Goal: Information Seeking & Learning: Learn about a topic

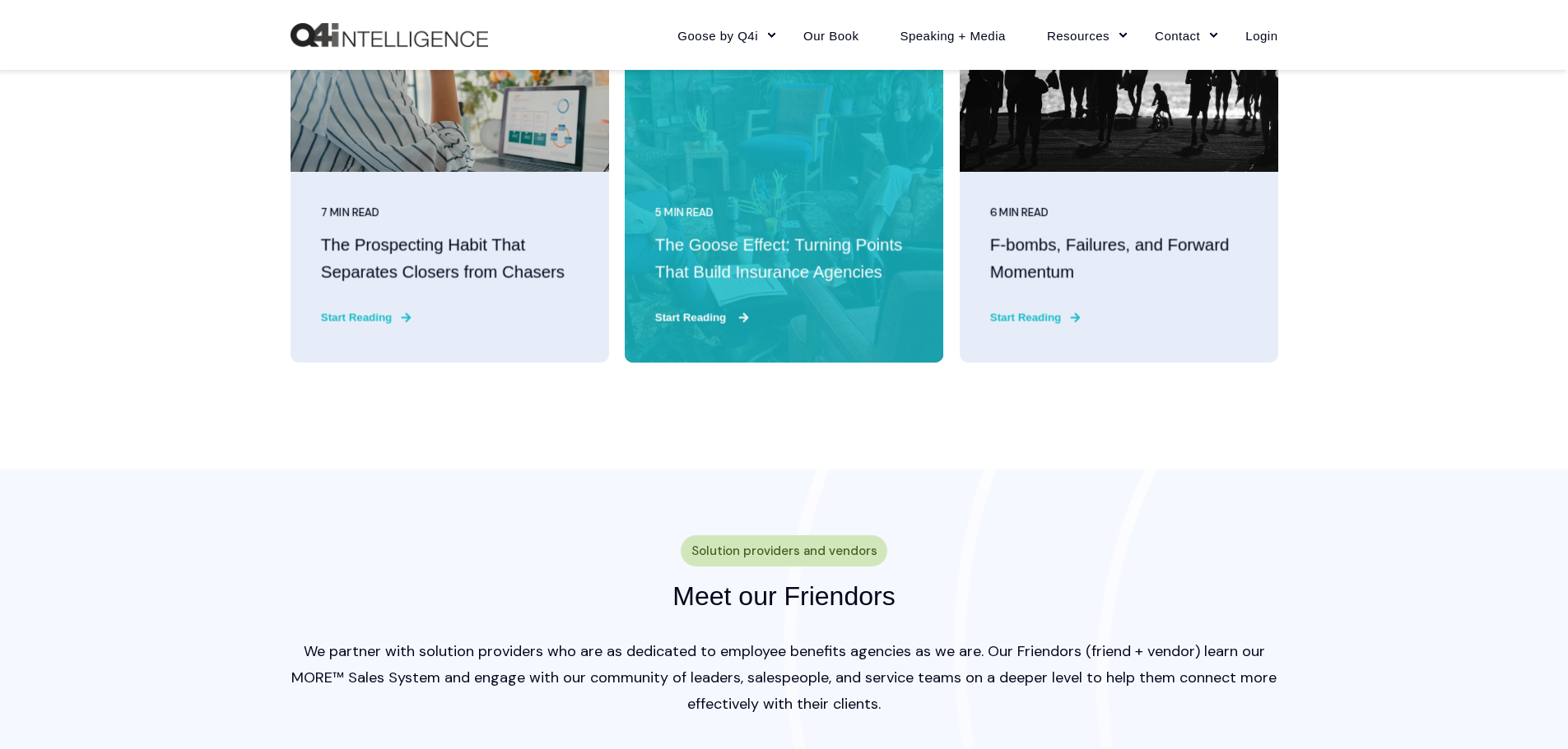
scroll to position [4360, 0]
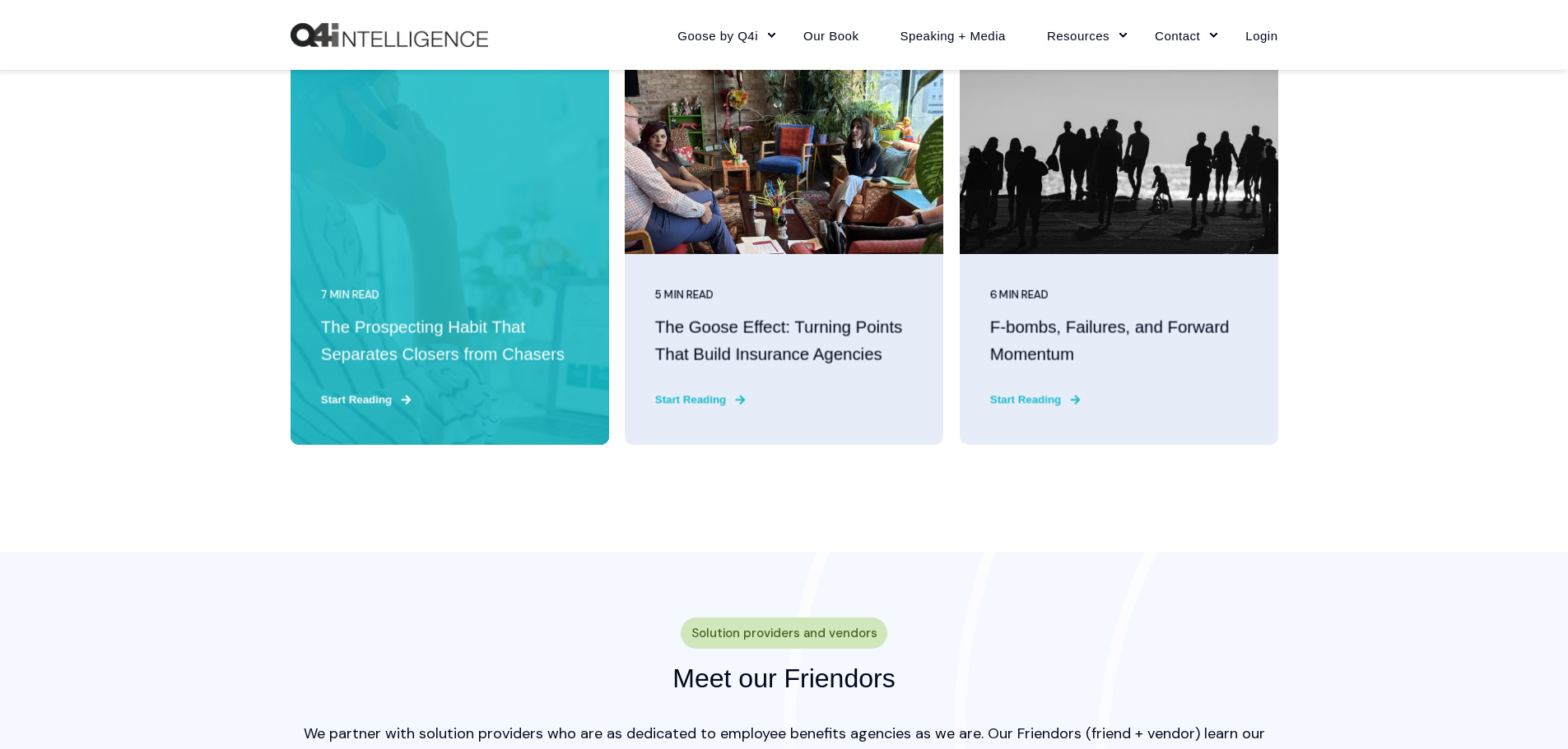
click at [447, 352] on h3 "The Prospecting Habit That Separates Closers from Chasers" at bounding box center [449, 342] width 258 height 54
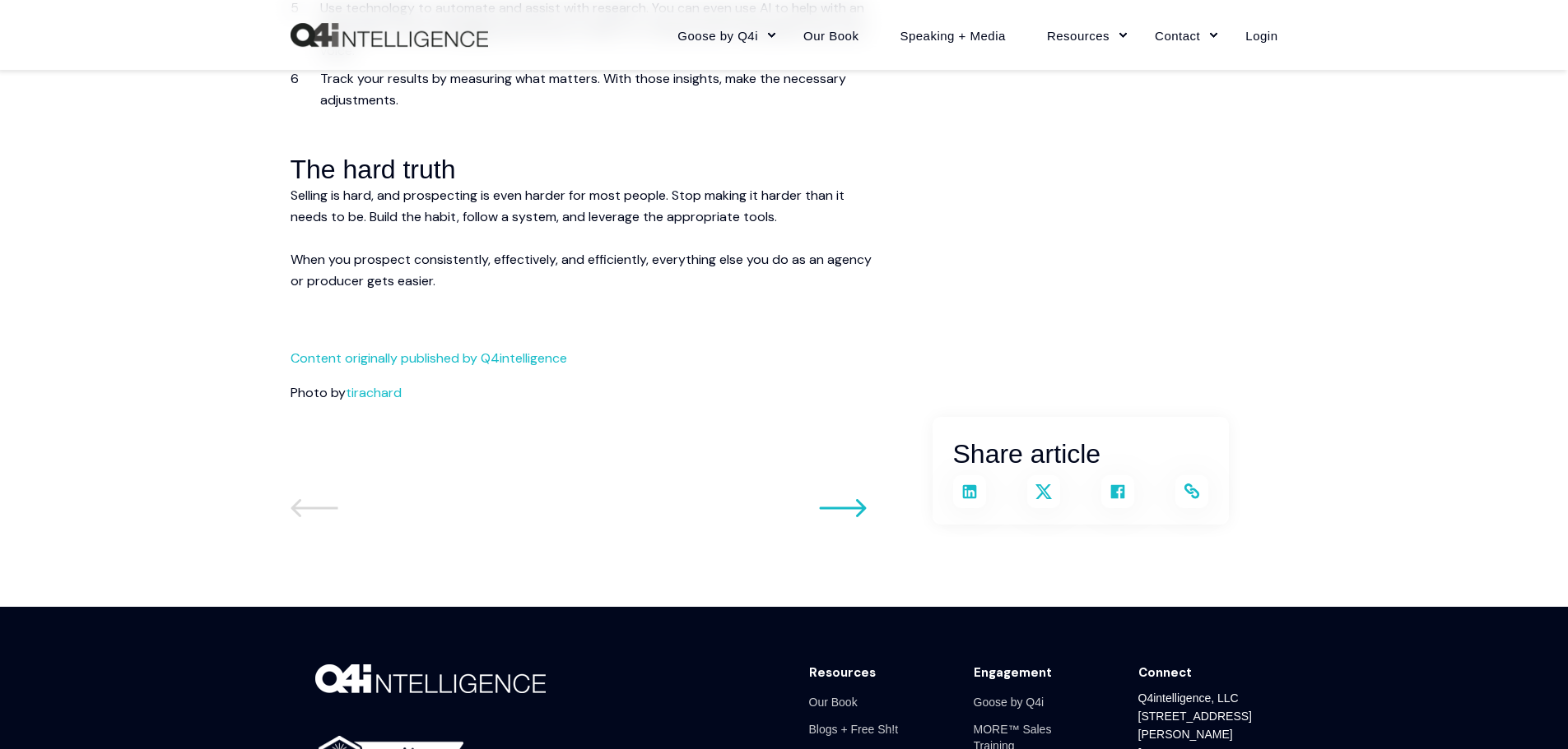
scroll to position [4196, 0]
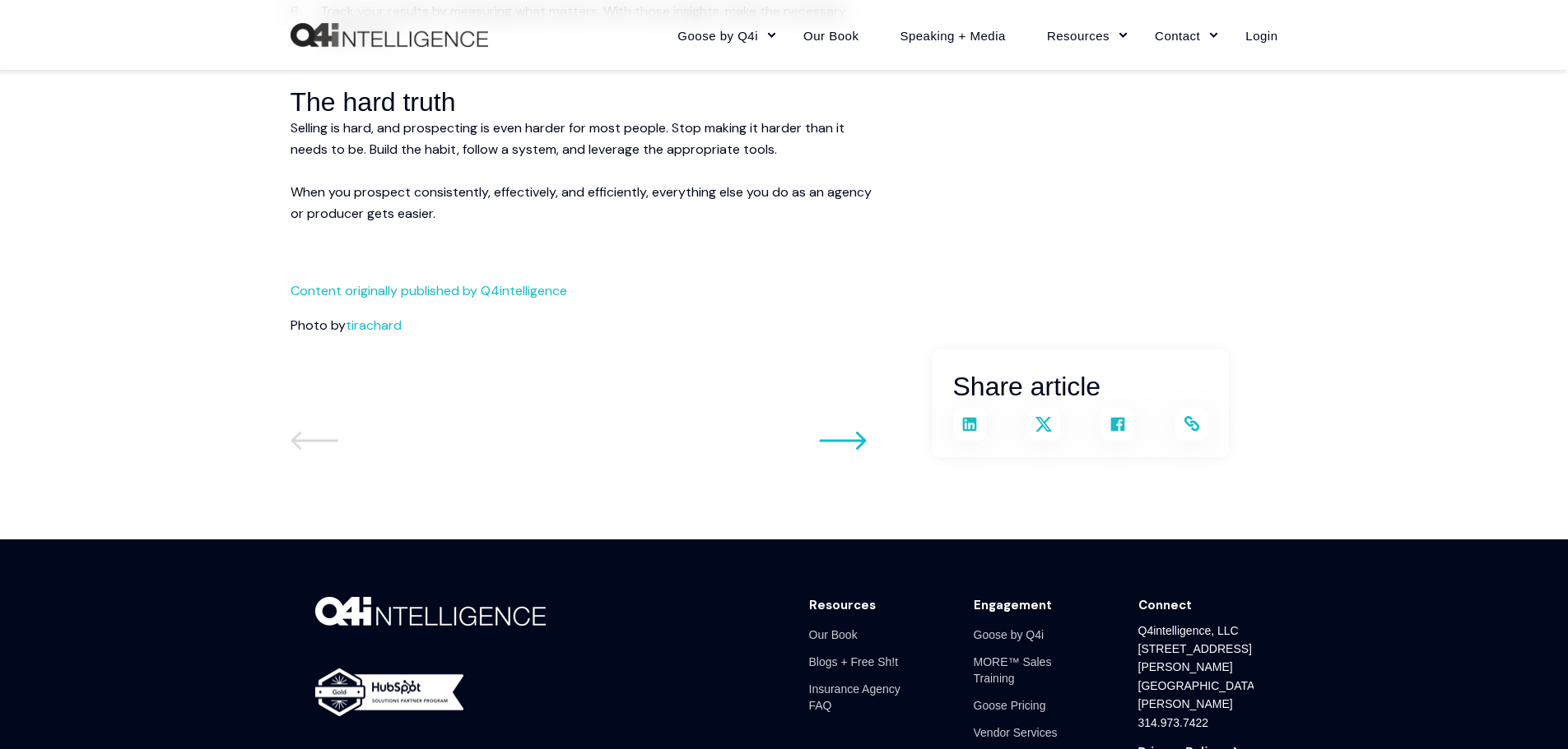
click at [829, 431] on icon at bounding box center [843, 440] width 48 height 20
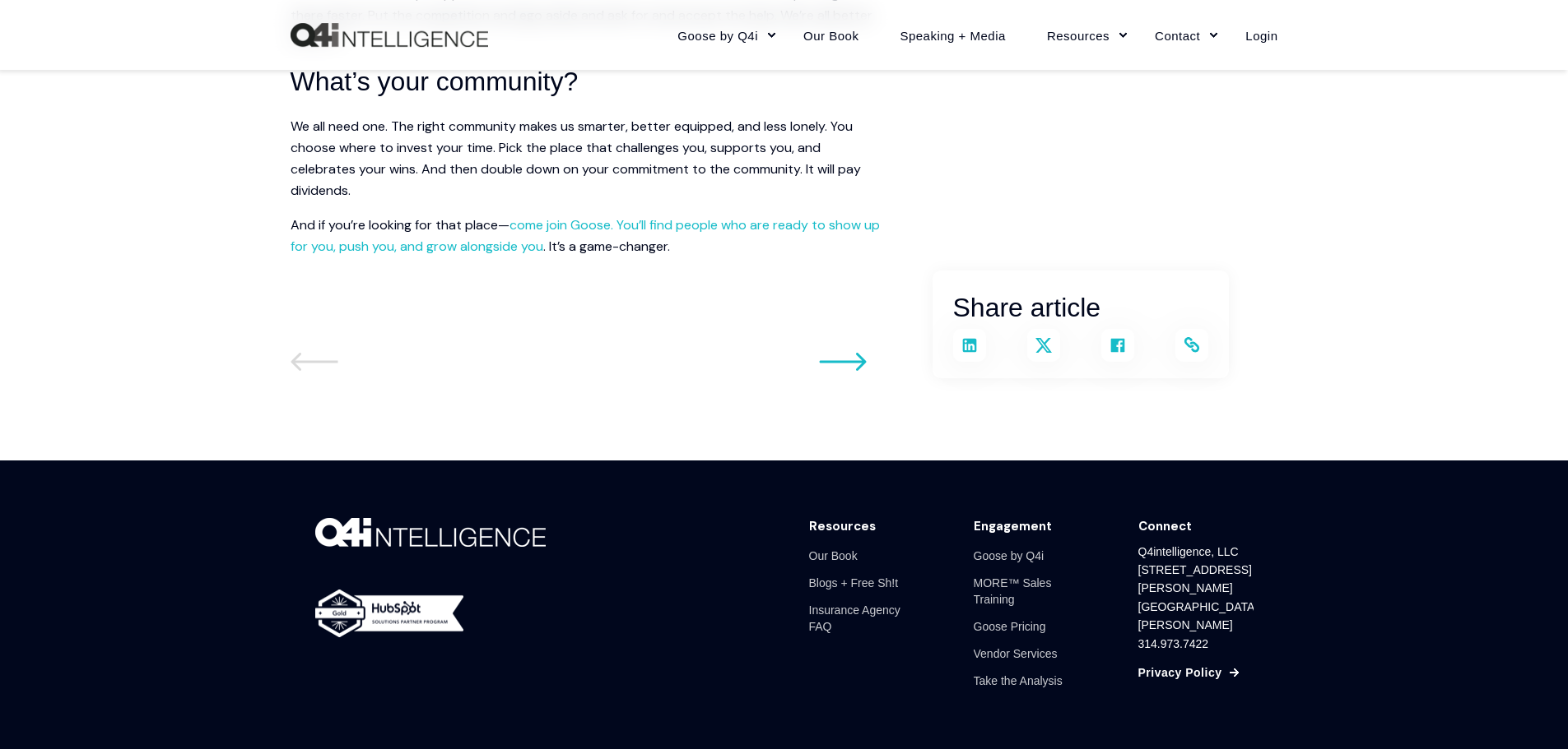
scroll to position [3208, 0]
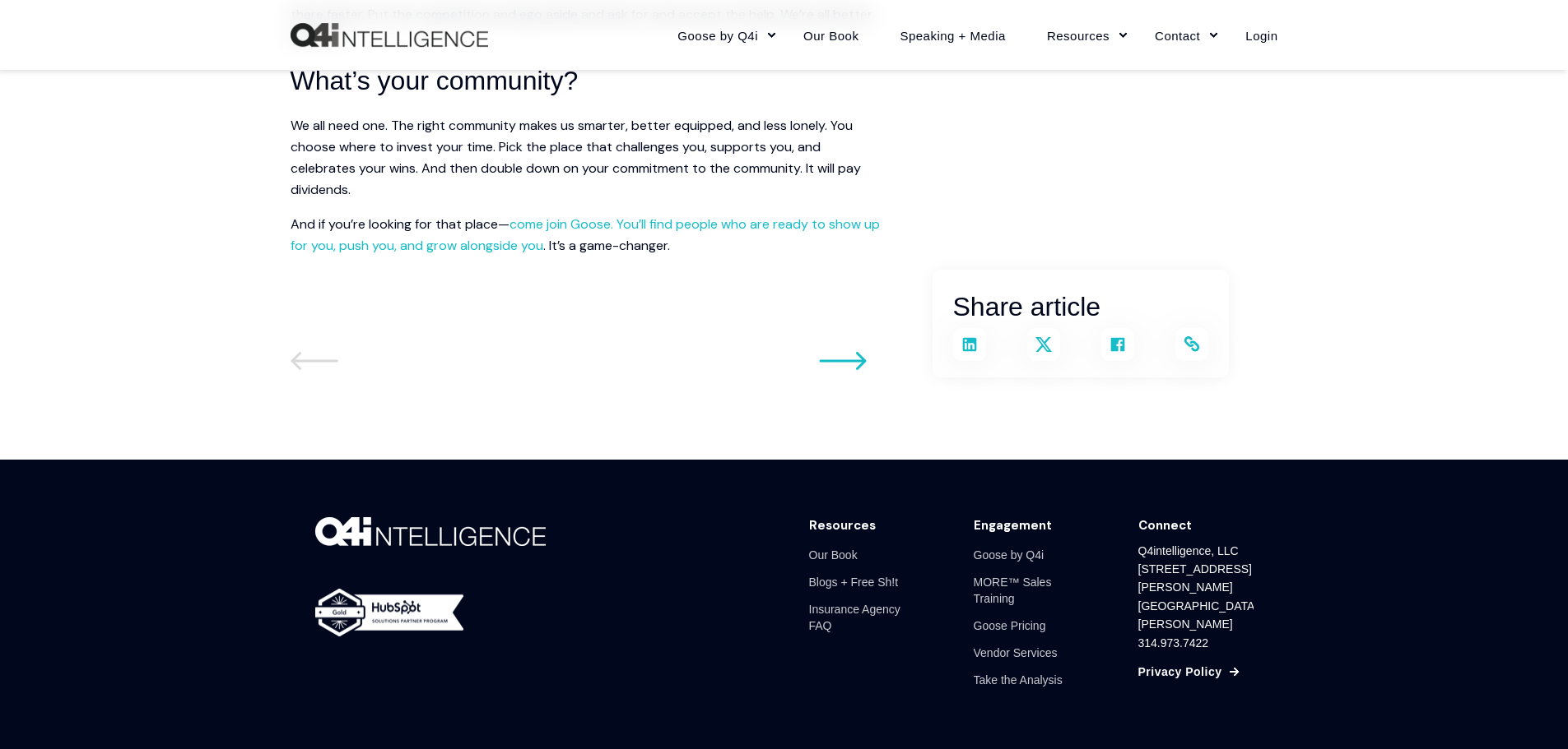
click at [833, 371] on icon at bounding box center [843, 361] width 48 height 20
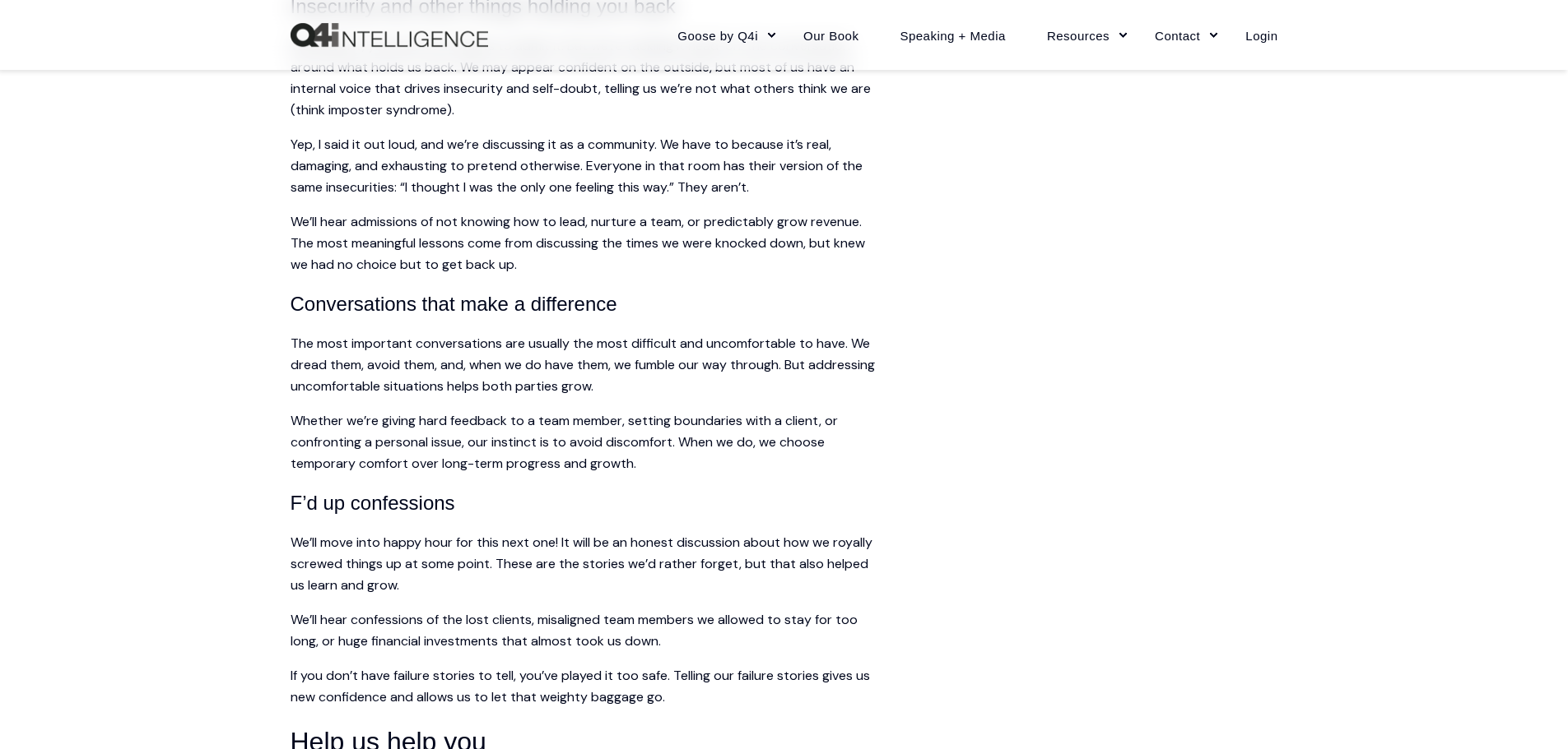
scroll to position [2550, 0]
